Goal: Information Seeking & Learning: Learn about a topic

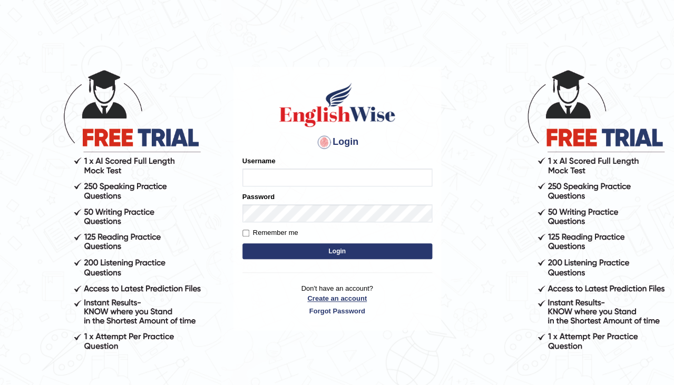
click at [334, 294] on link "Create an account" at bounding box center [338, 299] width 190 height 10
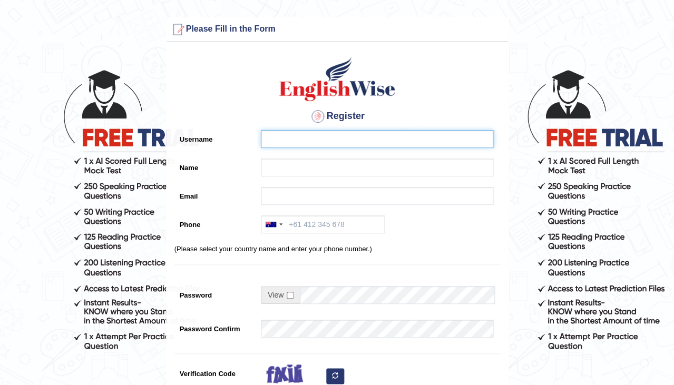
click at [293, 143] on input "Username" at bounding box center [377, 139] width 233 height 18
type input "0470208153"
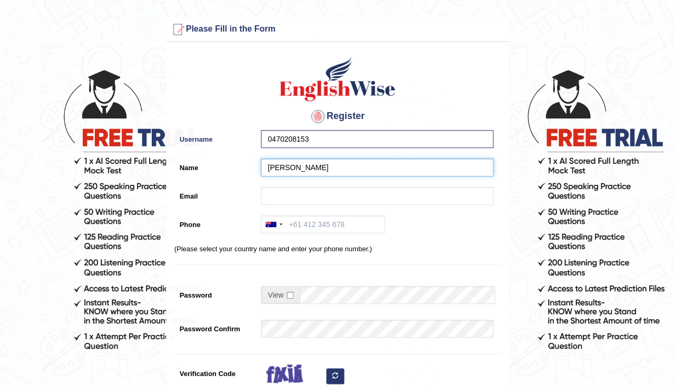
type input "Priya Manojkumar"
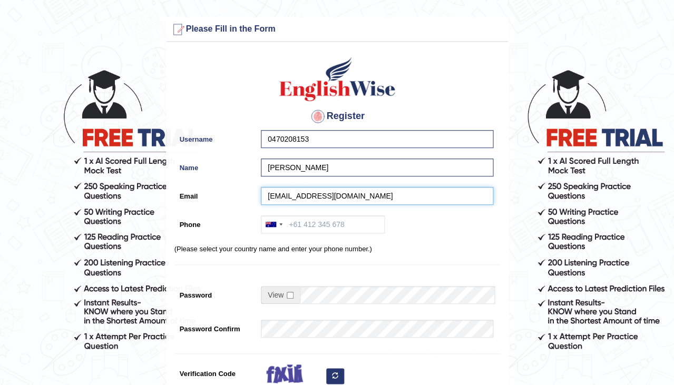
type input "priyamanojchulliat@gmail.com"
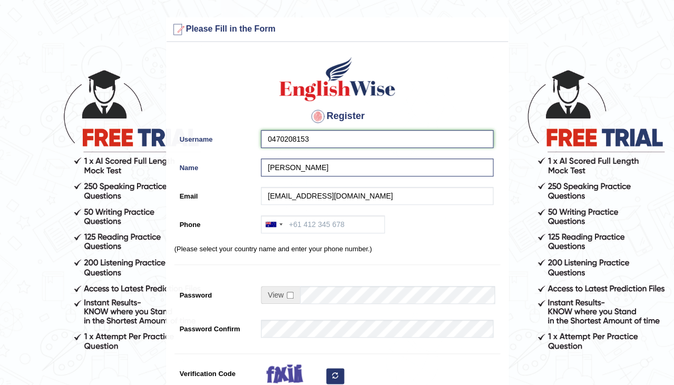
click at [321, 147] on input "0470208153" at bounding box center [377, 139] width 233 height 18
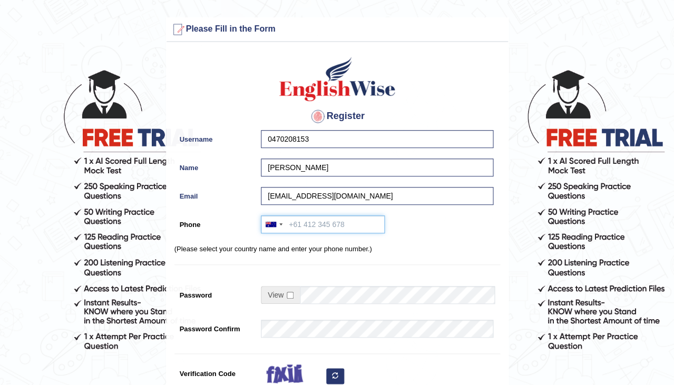
paste input "0470208153"
type input "0470208153"
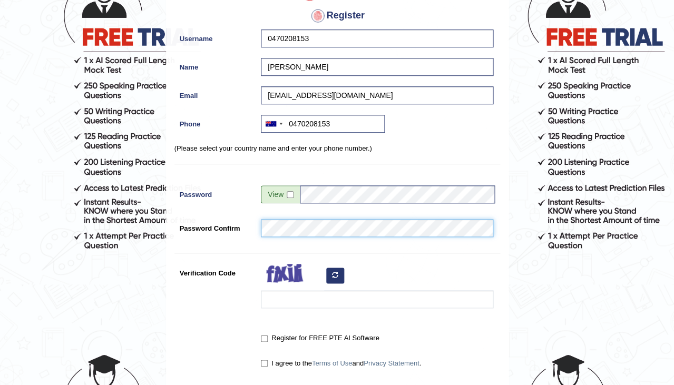
scroll to position [109, 0]
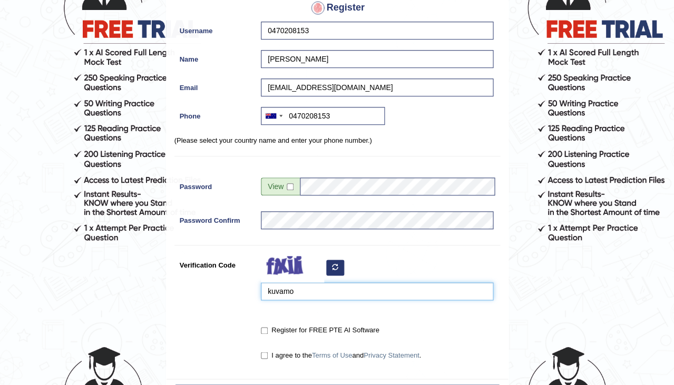
type input "kuvamo"
click at [264, 325] on label "Register for FREE PTE AI Software" at bounding box center [320, 330] width 118 height 11
click at [264, 327] on input "Register for FREE PTE AI Software" at bounding box center [264, 330] width 7 height 7
checkbox input "true"
click at [264, 354] on input "I agree to the Terms of Use and Privacy Statement ." at bounding box center [264, 355] width 7 height 7
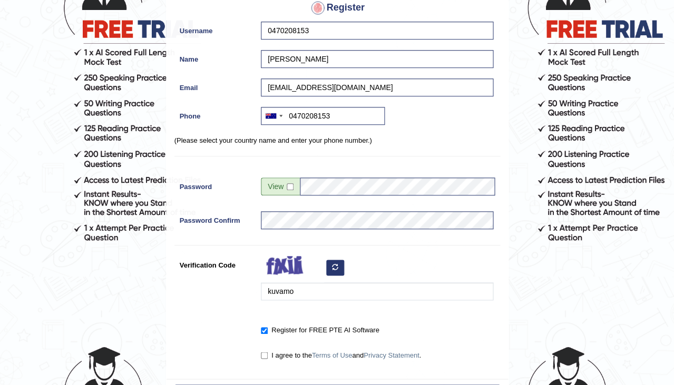
checkbox input "true"
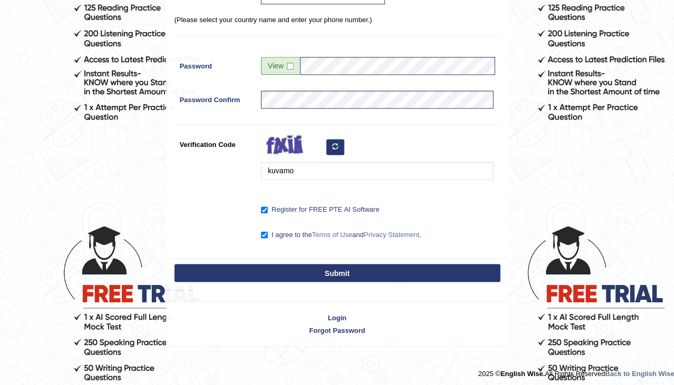
scroll to position [229, 0]
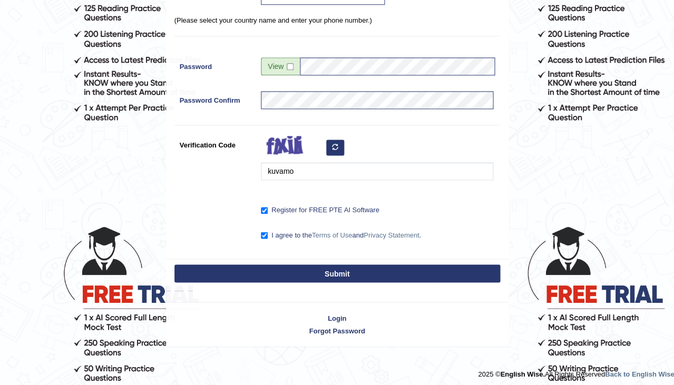
click at [289, 268] on button "Submit" at bounding box center [338, 274] width 326 height 18
type input "+61470208153"
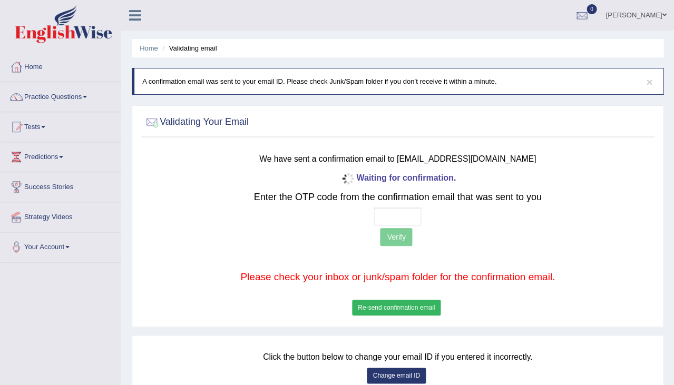
click at [382, 214] on input "text" at bounding box center [397, 217] width 47 height 18
type input "3 3 4 4"
click at [403, 233] on button "Verify" at bounding box center [396, 237] width 32 height 18
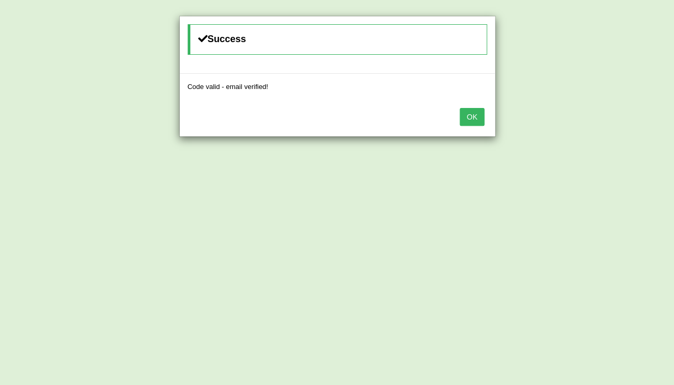
click at [473, 115] on button "OK" at bounding box center [472, 117] width 24 height 18
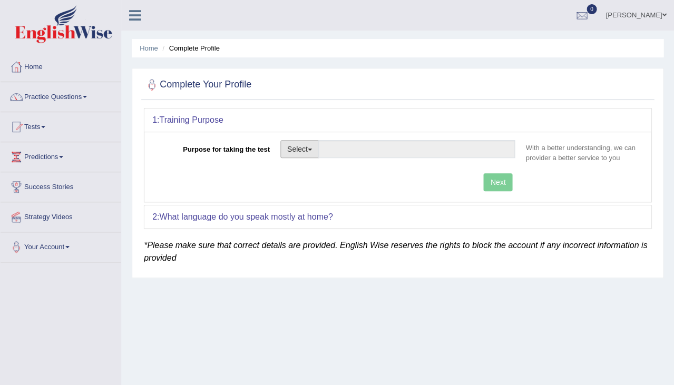
click at [298, 148] on button "Select" at bounding box center [299, 149] width 38 height 18
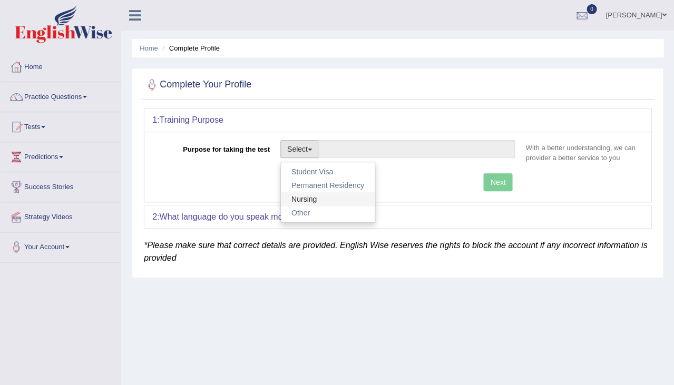
click at [309, 193] on link "Nursing" at bounding box center [328, 199] width 94 height 14
type input "Nursing"
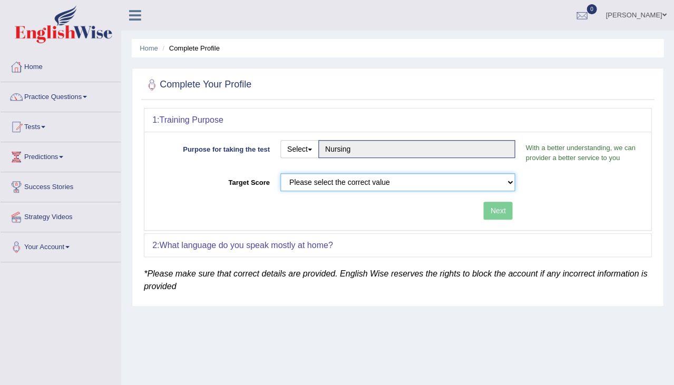
select select "65"
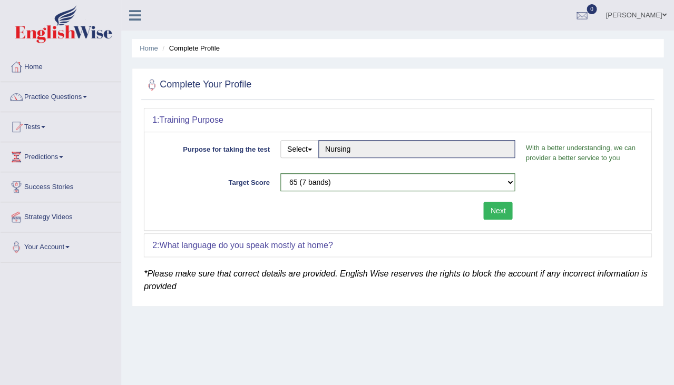
click at [504, 212] on button "Next" at bounding box center [497, 211] width 29 height 18
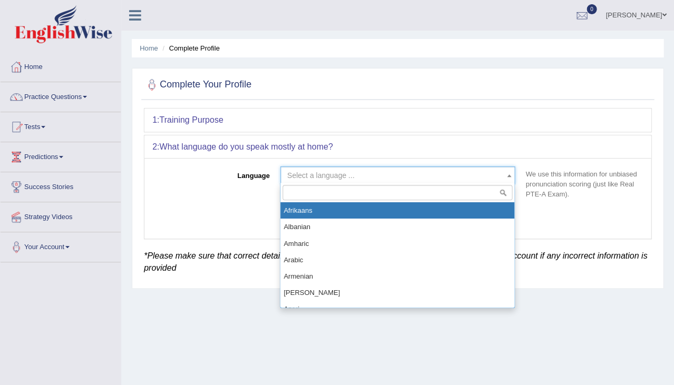
click at [311, 169] on span "Select a language ..." at bounding box center [397, 176] width 235 height 18
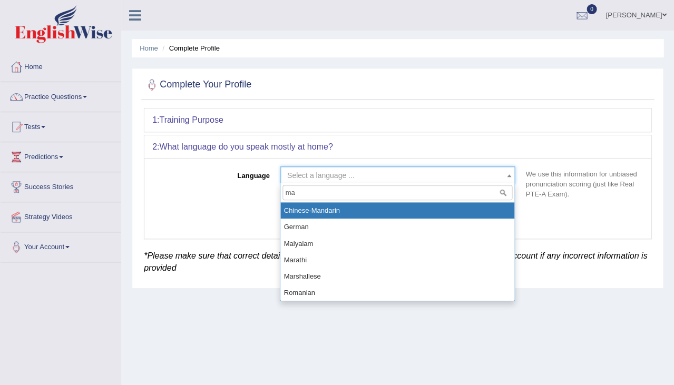
type input "mal"
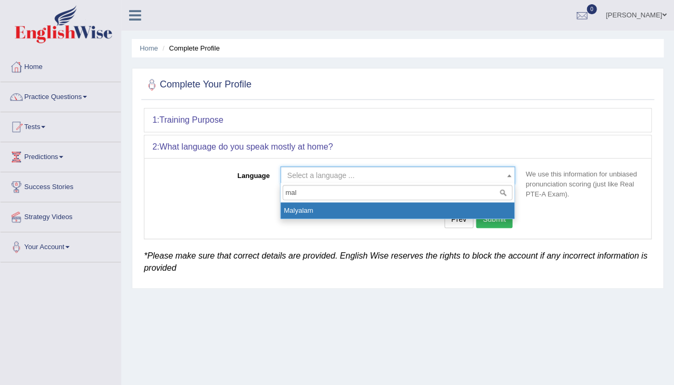
select select "Malyalam"
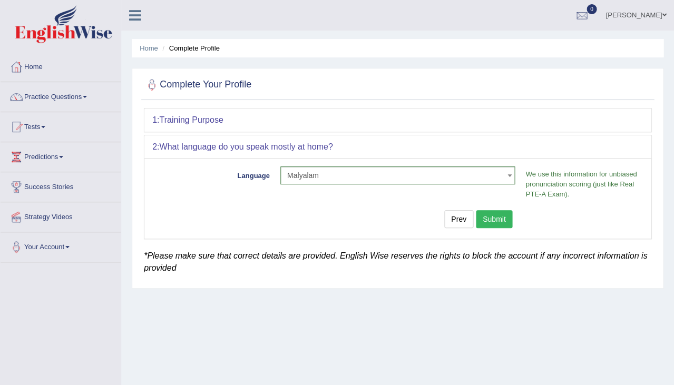
click at [500, 221] on button "Submit" at bounding box center [494, 219] width 37 height 18
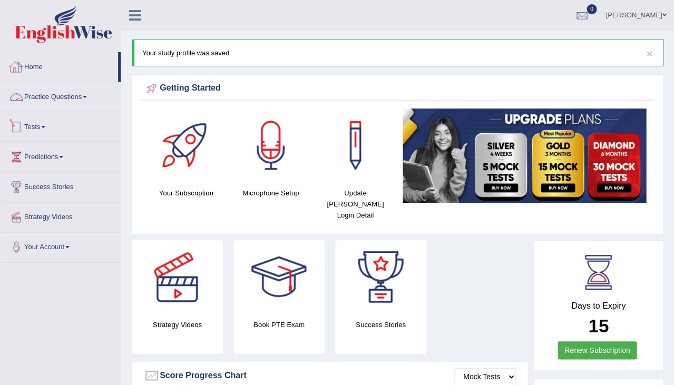
click at [70, 97] on link "Practice Questions" at bounding box center [61, 95] width 120 height 26
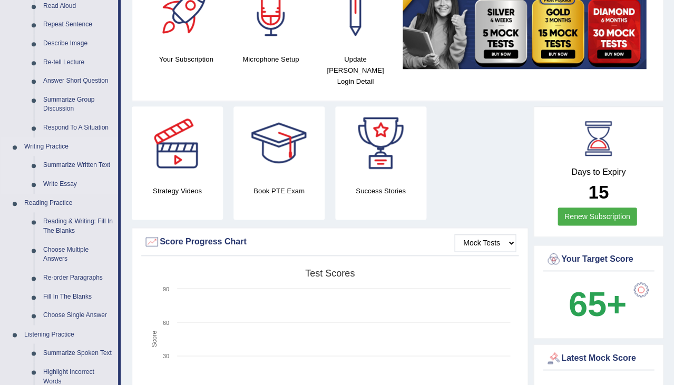
scroll to position [154, 0]
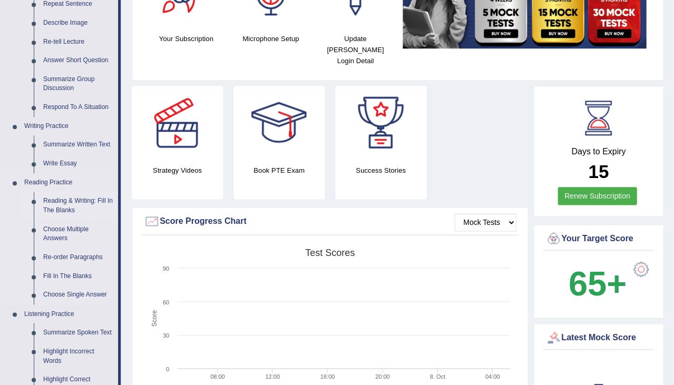
click at [52, 197] on link "Reading & Writing: Fill In The Blanks" at bounding box center [78, 206] width 80 height 28
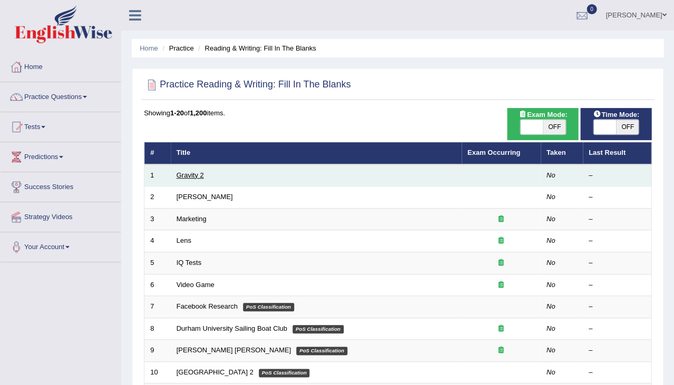
click at [191, 174] on link "Gravity 2" at bounding box center [190, 175] width 27 height 8
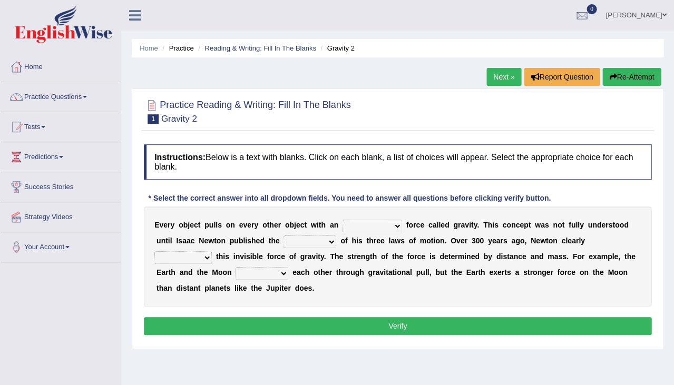
select select "invisible"
select select "theory"
select select "undermined"
select select "affect"
click at [415, 325] on button "Verify" at bounding box center [398, 326] width 508 height 18
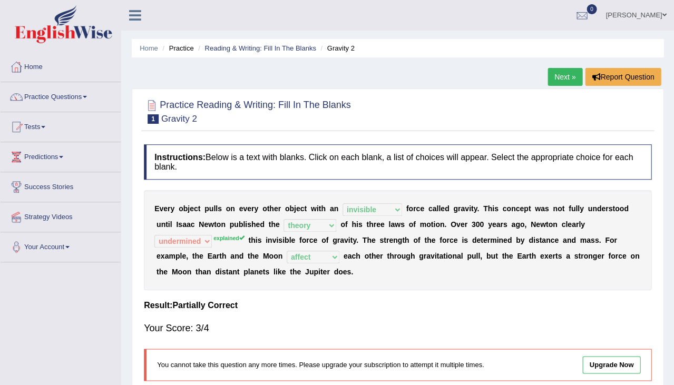
click at [566, 80] on link "Next »" at bounding box center [565, 77] width 35 height 18
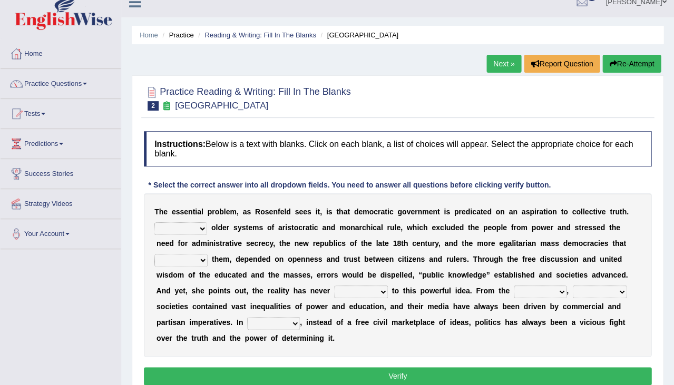
scroll to position [4, 0]
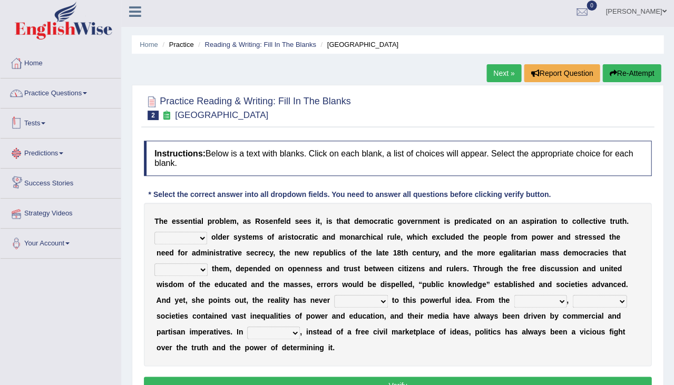
click at [63, 95] on link "Practice Questions" at bounding box center [61, 92] width 120 height 26
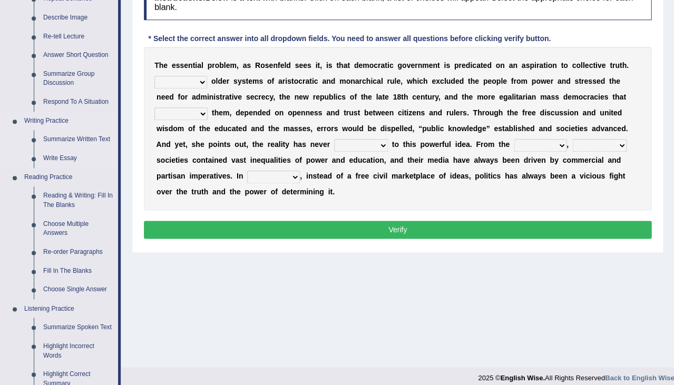
scroll to position [268, 0]
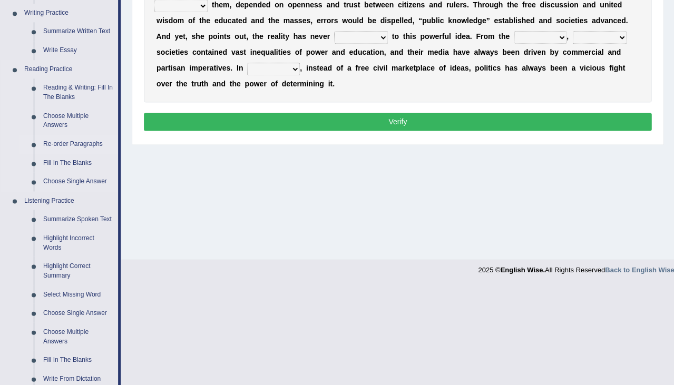
click at [74, 142] on link "Re-order Paragraphs" at bounding box center [78, 144] width 80 height 19
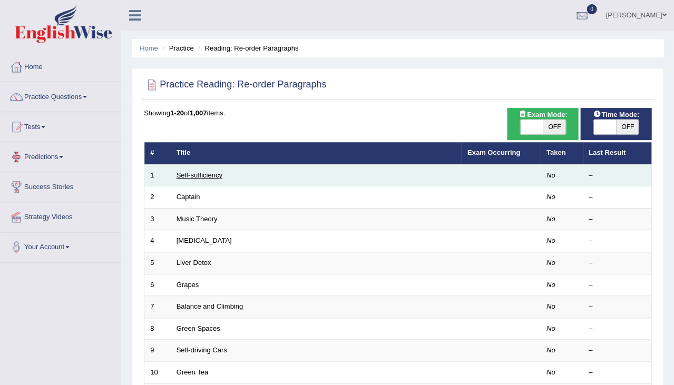
click at [200, 172] on link "Self-sufficiency" at bounding box center [200, 175] width 46 height 8
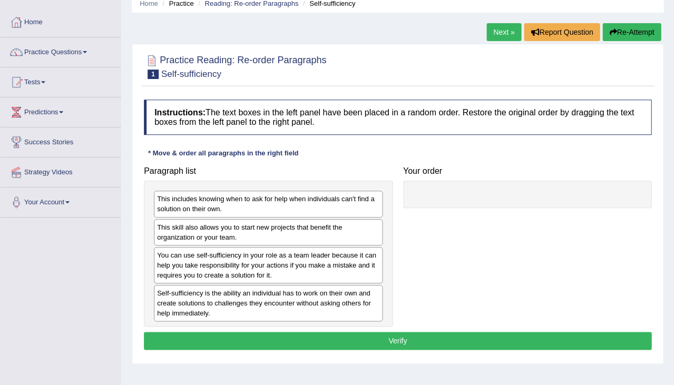
scroll to position [50, 0]
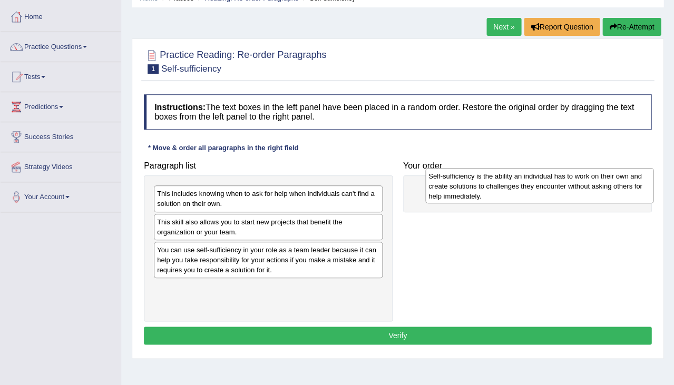
drag, startPoint x: 181, startPoint y: 290, endPoint x: 452, endPoint y: 181, distance: 292.0
click at [452, 181] on div "Self-sufficiency is the ability an individual has to work on their own and crea…" at bounding box center [539, 185] width 229 height 35
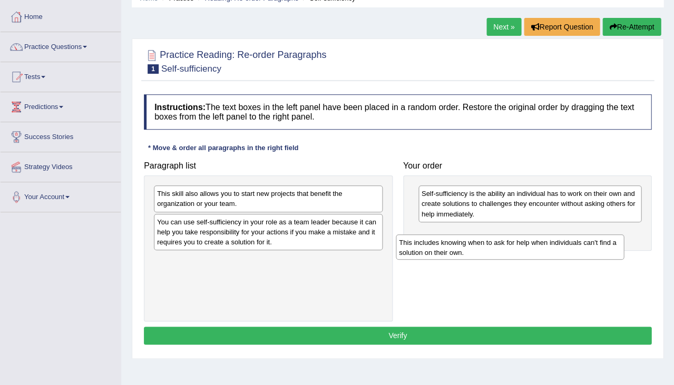
drag, startPoint x: 240, startPoint y: 197, endPoint x: 481, endPoint y: 246, distance: 245.8
click at [481, 246] on div "This includes knowing when to ask for help when individuals can't find a soluti…" at bounding box center [510, 247] width 229 height 25
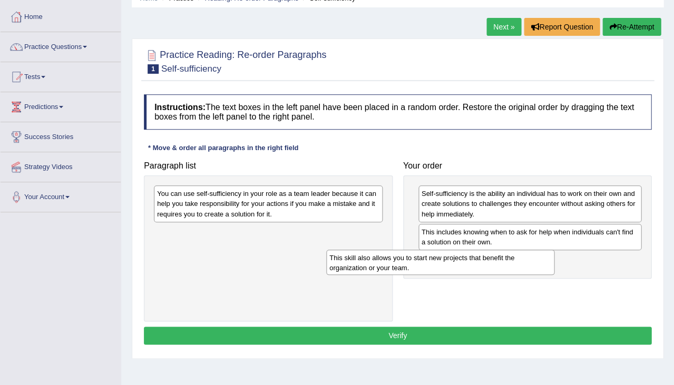
drag, startPoint x: 256, startPoint y: 194, endPoint x: 428, endPoint y: 258, distance: 183.3
click at [428, 258] on div "This skill also allows you to start new projects that benefit the organization …" at bounding box center [440, 262] width 229 height 25
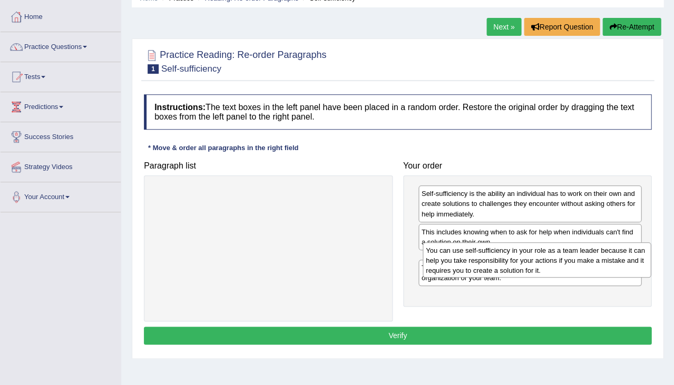
drag, startPoint x: 252, startPoint y: 204, endPoint x: 520, endPoint y: 260, distance: 273.7
click at [520, 260] on div "You can use self-sufficiency in your role as a team leader because it can help …" at bounding box center [537, 260] width 229 height 35
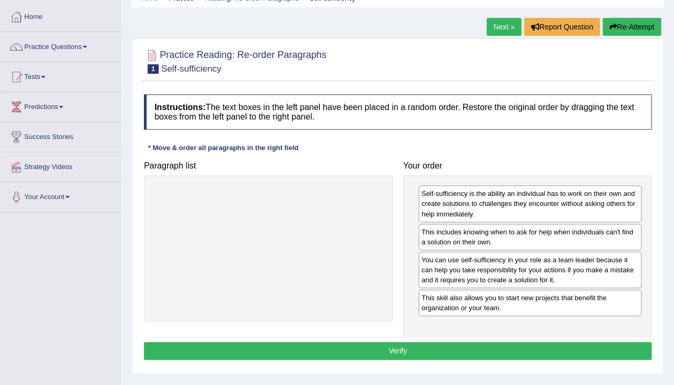
click at [406, 344] on button "Verify" at bounding box center [398, 351] width 508 height 18
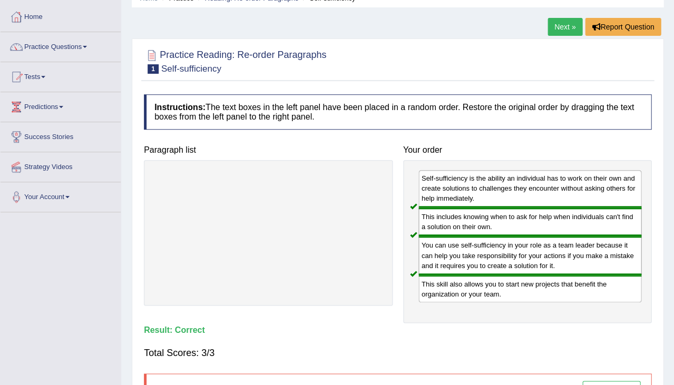
click at [559, 27] on link "Next »" at bounding box center [565, 27] width 35 height 18
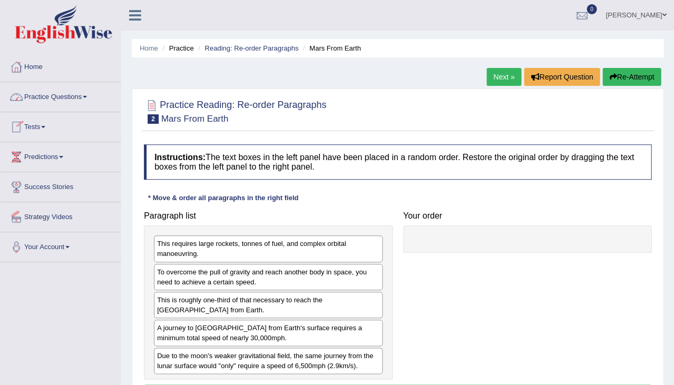
click at [46, 100] on link "Practice Questions" at bounding box center [61, 95] width 120 height 26
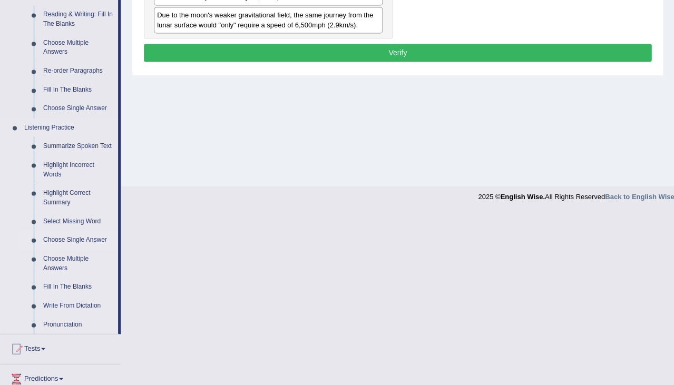
scroll to position [344, 0]
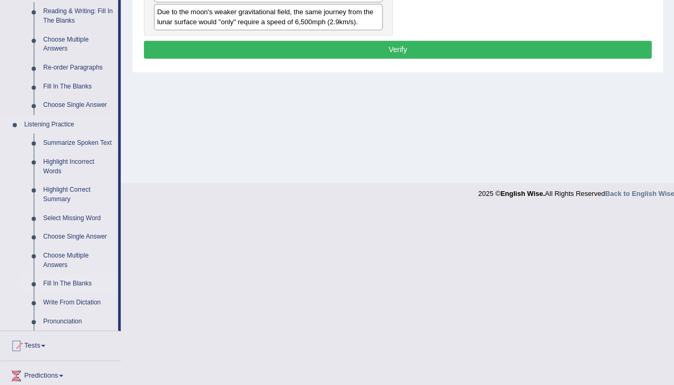
click at [66, 289] on link "Fill In The Blanks" at bounding box center [78, 283] width 80 height 19
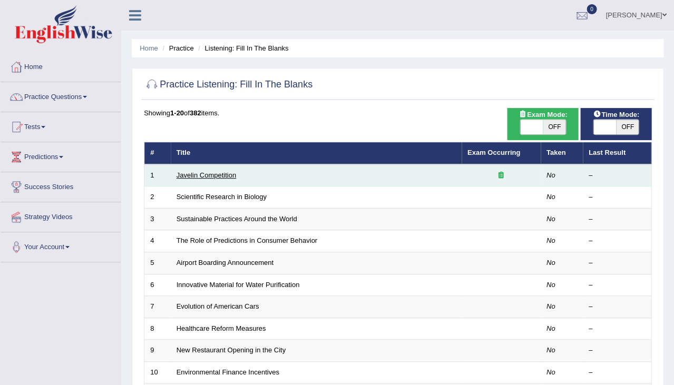
click at [221, 171] on link "Javelin Competition" at bounding box center [207, 175] width 60 height 8
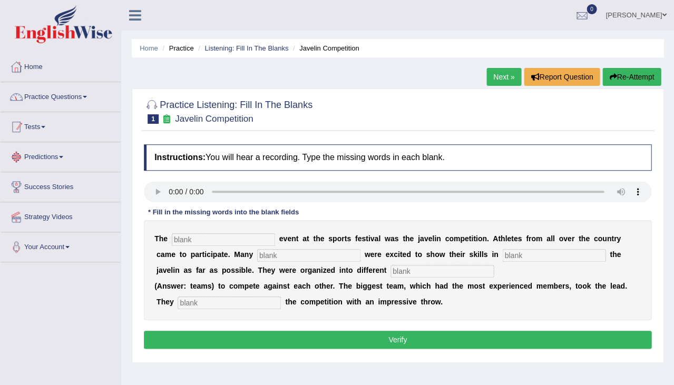
click at [64, 100] on link "Practice Questions" at bounding box center [61, 95] width 120 height 26
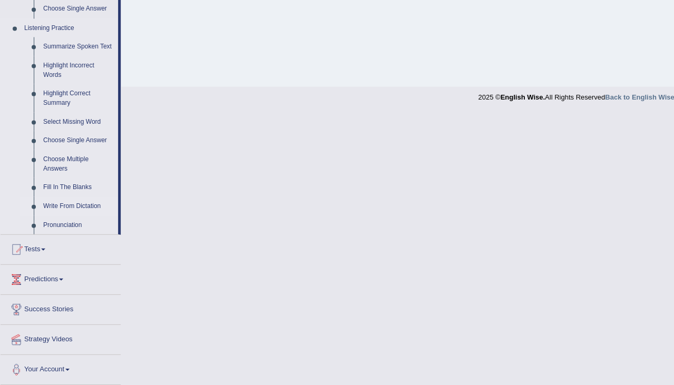
scroll to position [445, 0]
click at [69, 207] on link "Write From Dictation" at bounding box center [78, 206] width 80 height 19
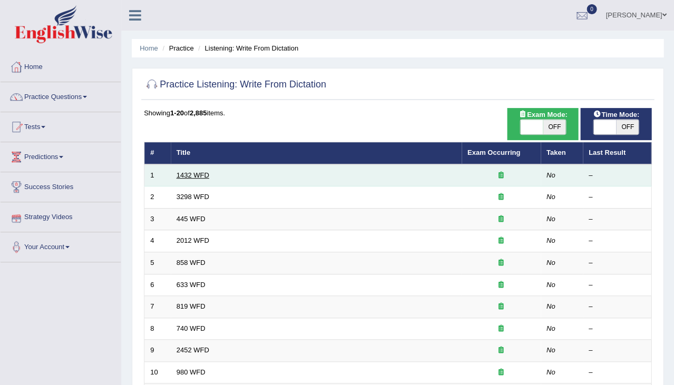
click at [201, 176] on link "1432 WFD" at bounding box center [193, 175] width 33 height 8
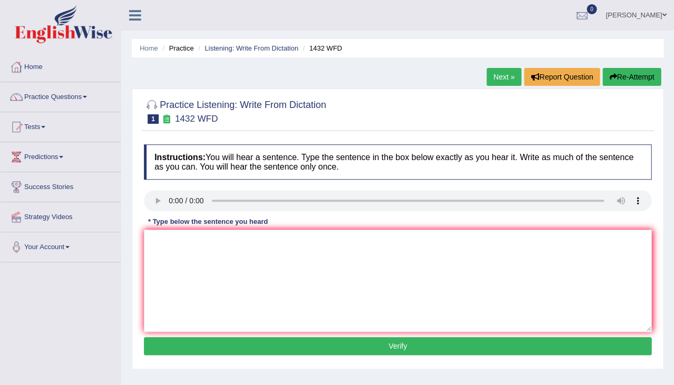
click at [196, 220] on div "* Type below the sentence you heard" at bounding box center [208, 222] width 128 height 10
click at [202, 303] on textarea at bounding box center [398, 281] width 508 height 102
click at [261, 253] on textarea at bounding box center [398, 281] width 508 height 102
click at [63, 102] on link "Practice Questions" at bounding box center [61, 95] width 120 height 26
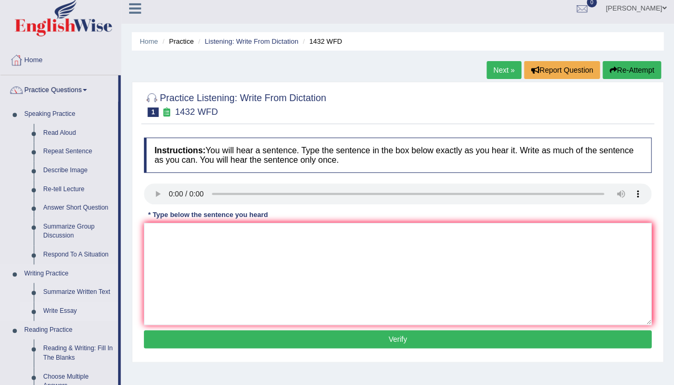
scroll to position [31, 0]
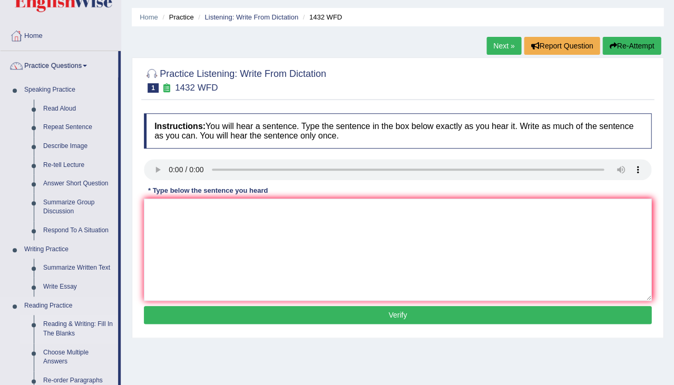
click at [69, 327] on link "Reading & Writing: Fill In The Blanks" at bounding box center [78, 329] width 80 height 28
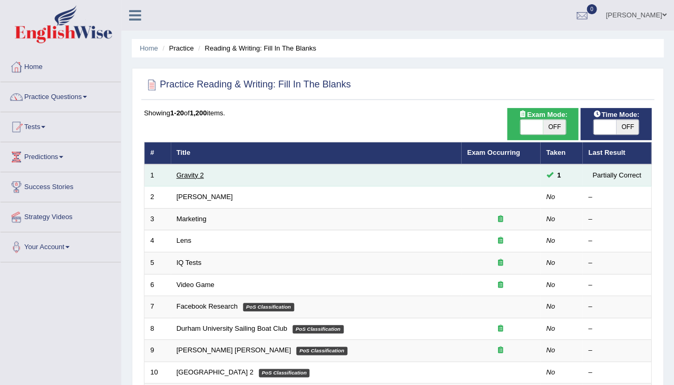
click at [187, 172] on link "Gravity 2" at bounding box center [190, 175] width 27 height 8
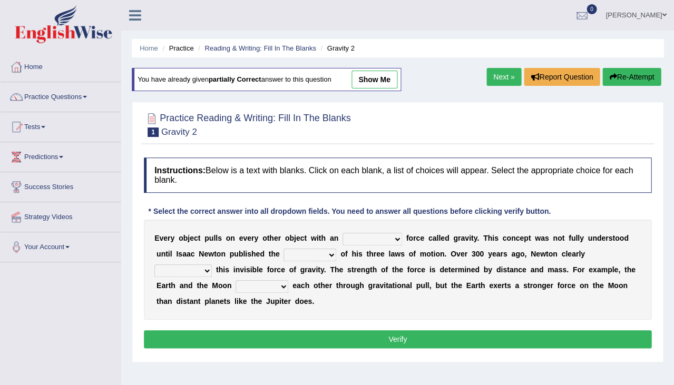
click at [380, 71] on link "show me" at bounding box center [375, 80] width 46 height 18
select select "invisible"
select select "theory"
select select "undermined"
select select "affect"
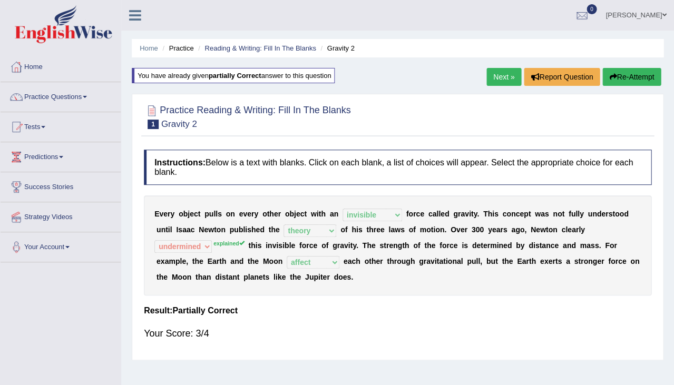
click at [493, 73] on link "Next »" at bounding box center [504, 77] width 35 height 18
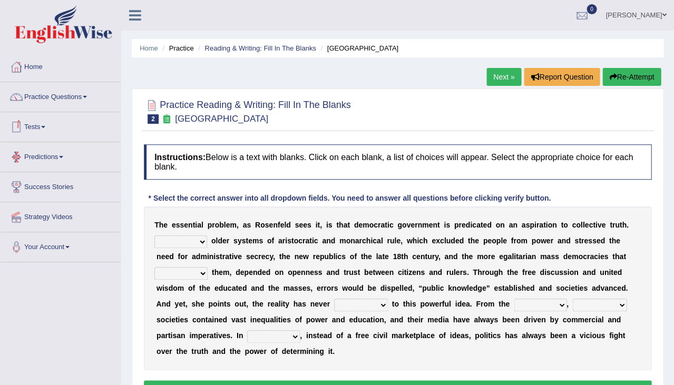
click at [506, 75] on link "Next »" at bounding box center [504, 77] width 35 height 18
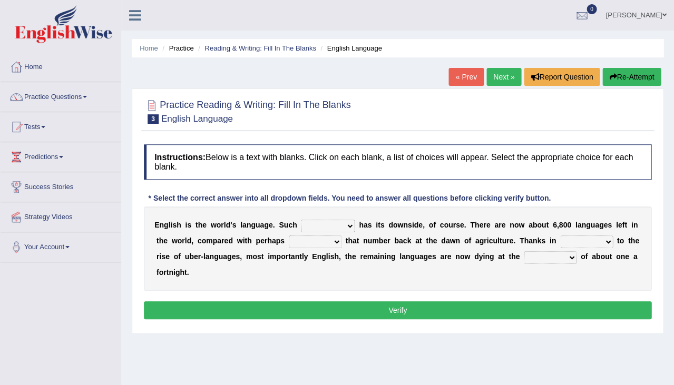
click at [490, 79] on link "Next »" at bounding box center [504, 77] width 35 height 18
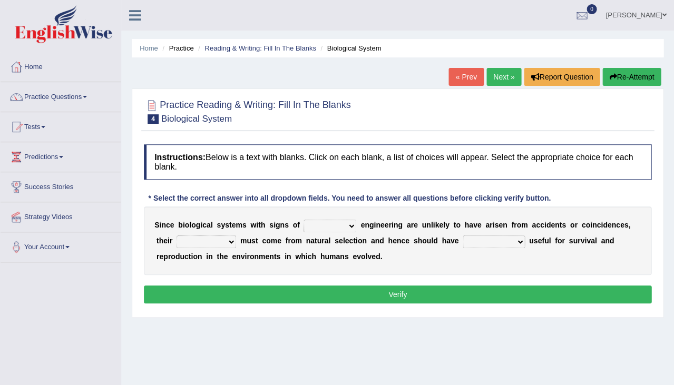
click at [504, 82] on link "Next »" at bounding box center [504, 77] width 35 height 18
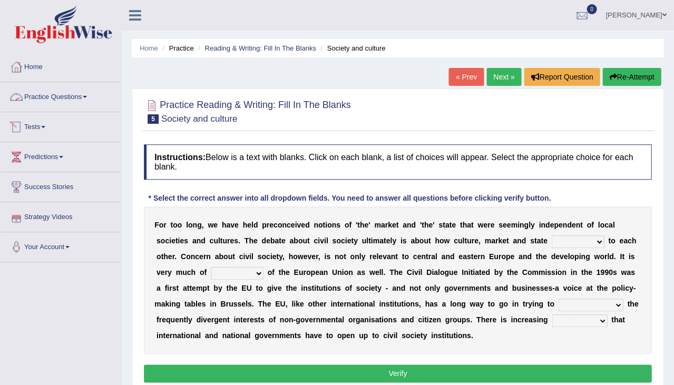
click at [44, 102] on link "Practice Questions" at bounding box center [61, 95] width 120 height 26
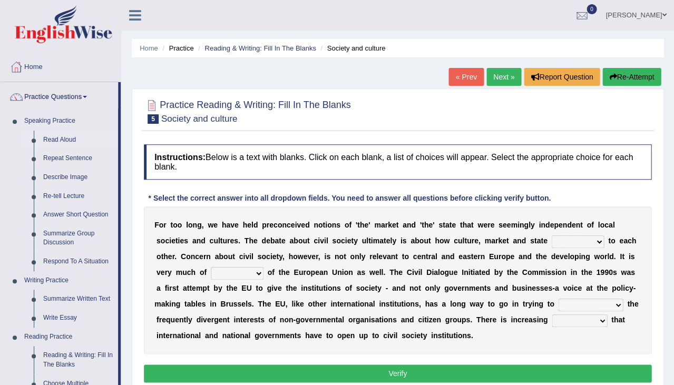
click at [50, 141] on link "Read Aloud" at bounding box center [78, 140] width 80 height 19
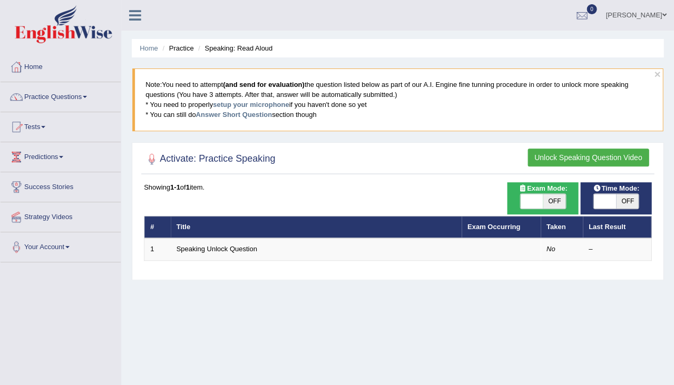
click at [634, 19] on link "[PERSON_NAME]" at bounding box center [636, 13] width 76 height 27
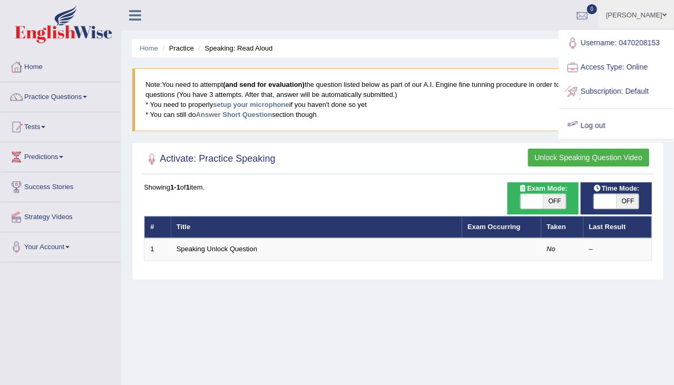
click at [596, 123] on link "Log out" at bounding box center [616, 126] width 114 height 24
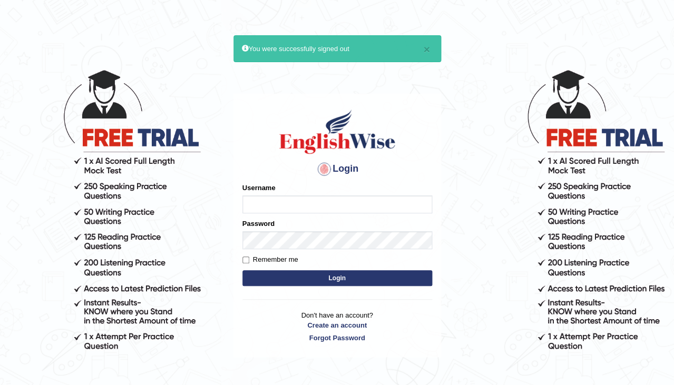
click at [315, 204] on input "Username" at bounding box center [338, 205] width 190 height 18
click at [304, 207] on input "0406027575" at bounding box center [338, 205] width 190 height 18
type input "0406027575"
click at [291, 277] on button "Login" at bounding box center [338, 278] width 190 height 16
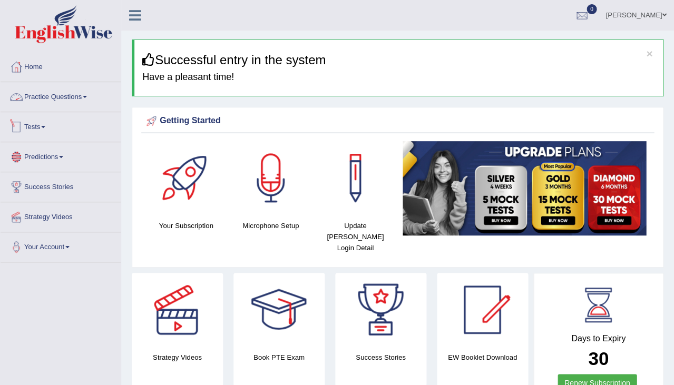
click at [44, 99] on link "Practice Questions" at bounding box center [61, 95] width 120 height 26
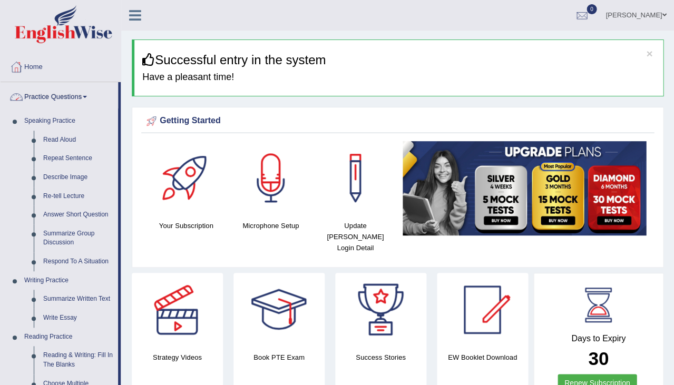
click at [62, 105] on link "Practice Questions" at bounding box center [60, 95] width 118 height 26
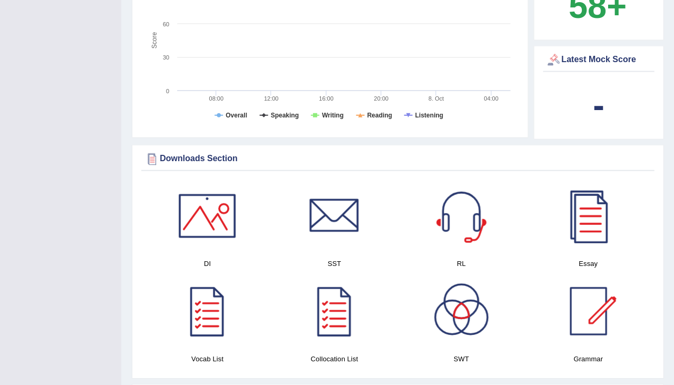
scroll to position [545, 0]
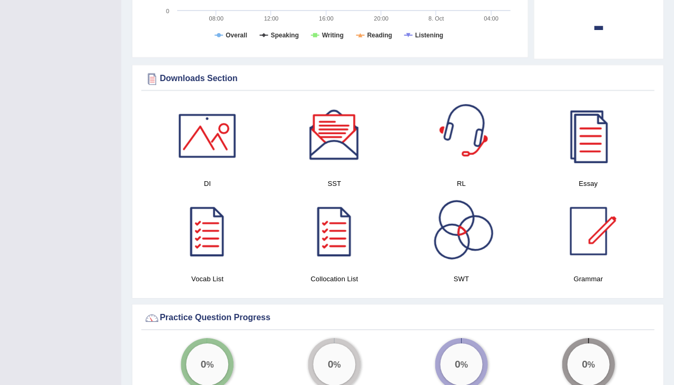
click at [592, 123] on div at bounding box center [589, 136] width 74 height 74
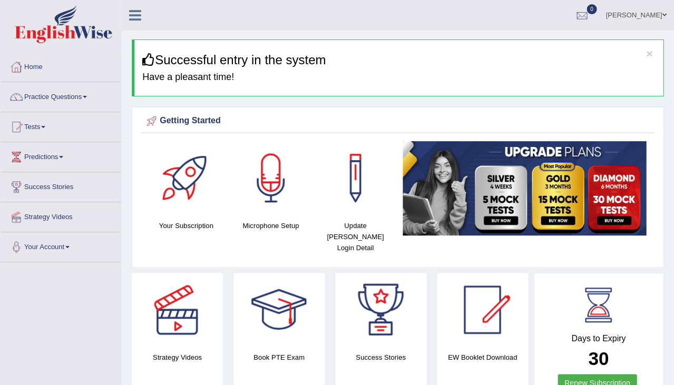
scroll to position [0, 0]
click at [507, 301] on div at bounding box center [483, 310] width 74 height 74
click at [63, 103] on link "Practice Questions" at bounding box center [61, 95] width 120 height 26
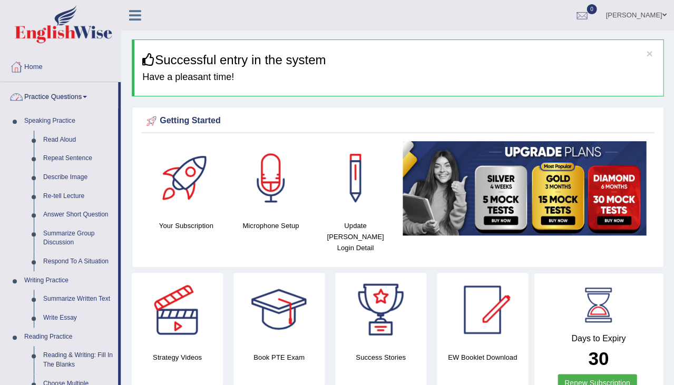
click at [78, 105] on link "Practice Questions" at bounding box center [60, 95] width 118 height 26
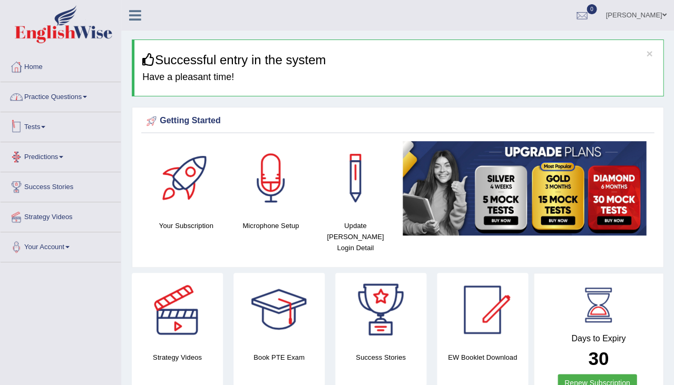
click at [50, 131] on link "Tests" at bounding box center [61, 125] width 120 height 26
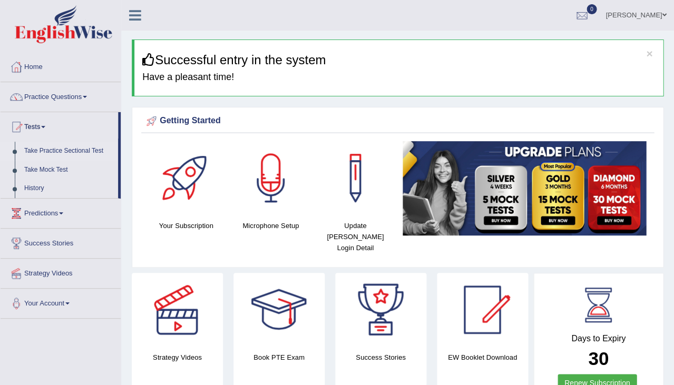
click at [59, 148] on link "Take Practice Sectional Test" at bounding box center [69, 151] width 99 height 19
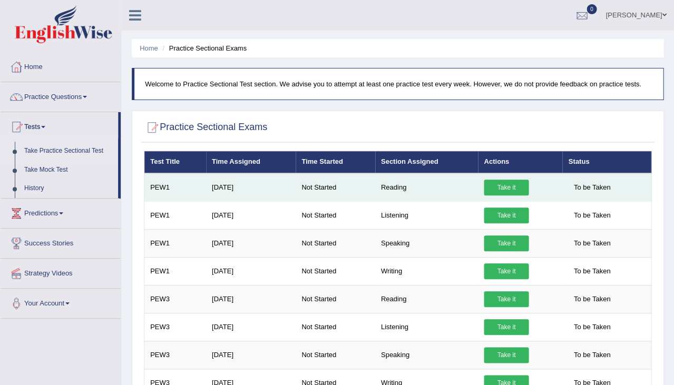
click at [515, 190] on link "Take it" at bounding box center [506, 188] width 45 height 16
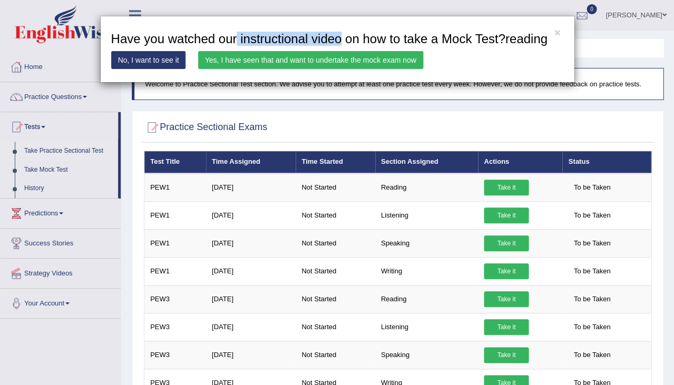
drag, startPoint x: 241, startPoint y: 37, endPoint x: 351, endPoint y: 38, distance: 110.2
click at [351, 38] on h3 "Have you watched our instructional video on how to take a Mock Test?reading" at bounding box center [337, 39] width 452 height 14
click at [160, 69] on link "No, I want to see it" at bounding box center [148, 60] width 75 height 18
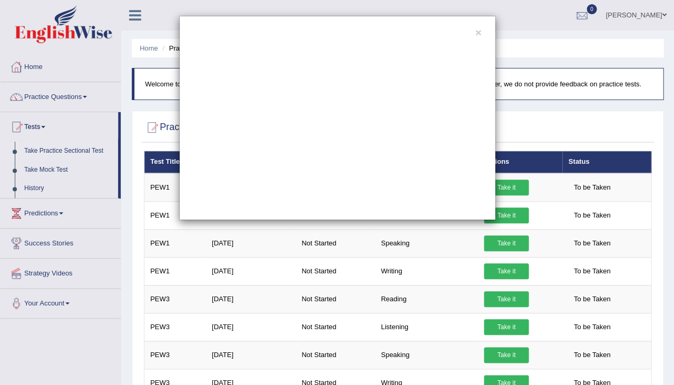
click at [474, 31] on div "×" at bounding box center [337, 118] width 316 height 205
click at [478, 31] on button "×" at bounding box center [478, 32] width 6 height 11
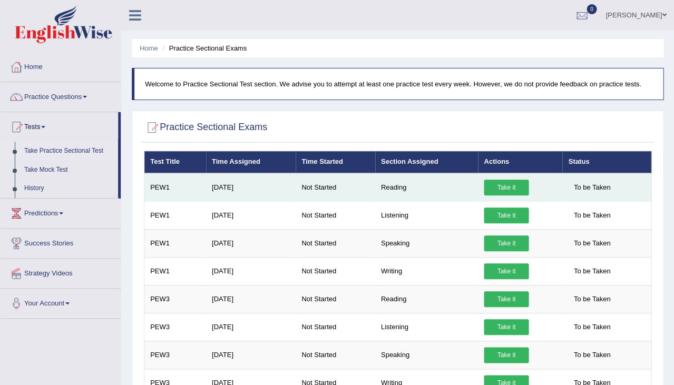
click at [517, 185] on link "Take it" at bounding box center [506, 188] width 45 height 16
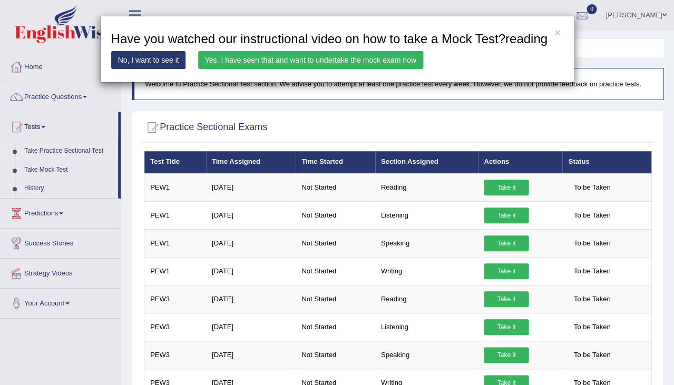
click at [315, 69] on link "Yes, I have seen that and want to undertake the mock exam now" at bounding box center [310, 60] width 225 height 18
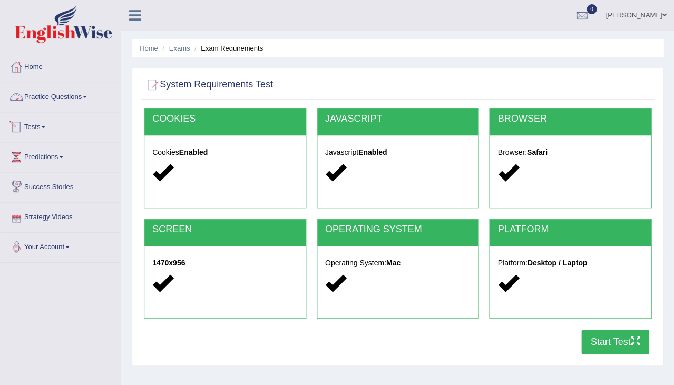
click at [32, 127] on link "Tests" at bounding box center [61, 125] width 120 height 26
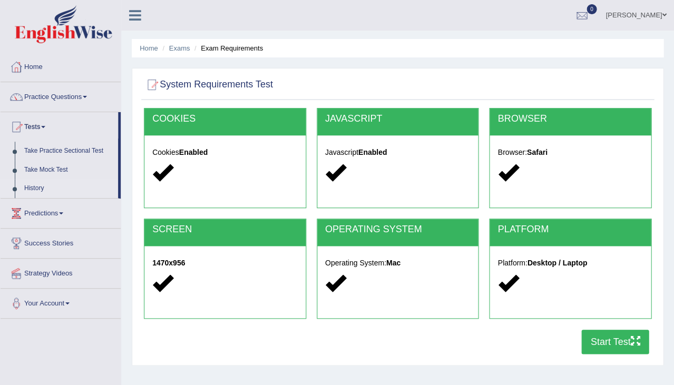
click at [29, 186] on link "History" at bounding box center [69, 188] width 99 height 19
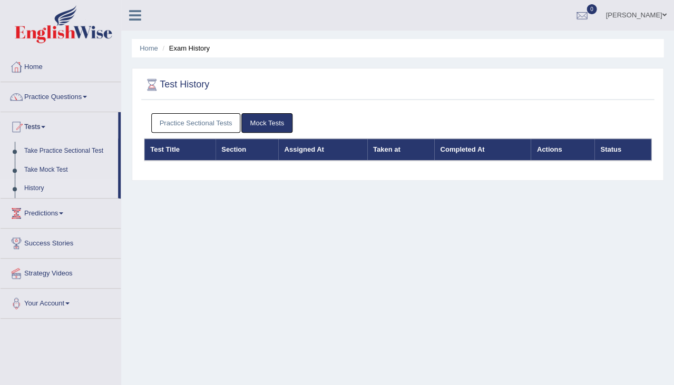
click at [225, 119] on link "Practice Sectional Tests" at bounding box center [196, 123] width 90 height 20
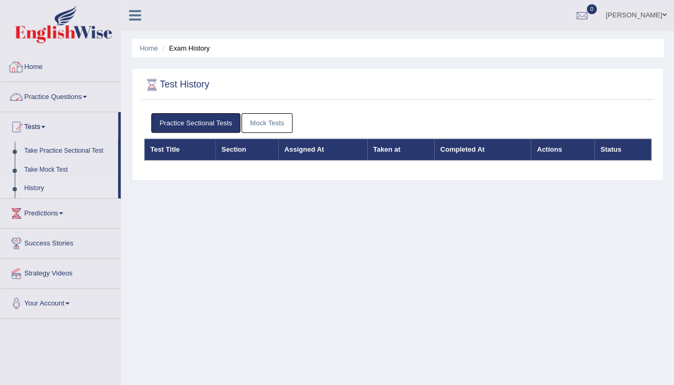
click at [51, 96] on link "Practice Questions" at bounding box center [61, 95] width 120 height 26
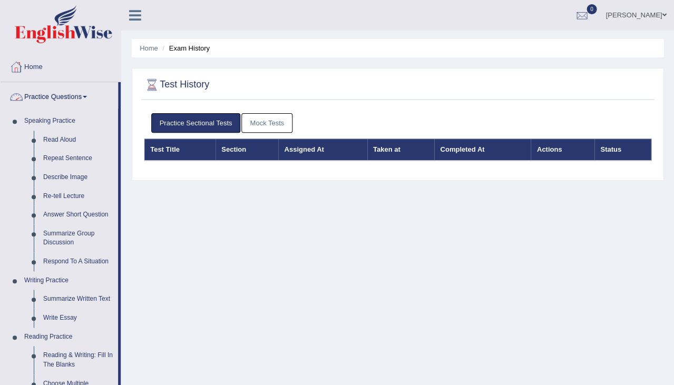
click at [29, 67] on link "Home" at bounding box center [61, 65] width 120 height 26
